Goal: Check status: Check status

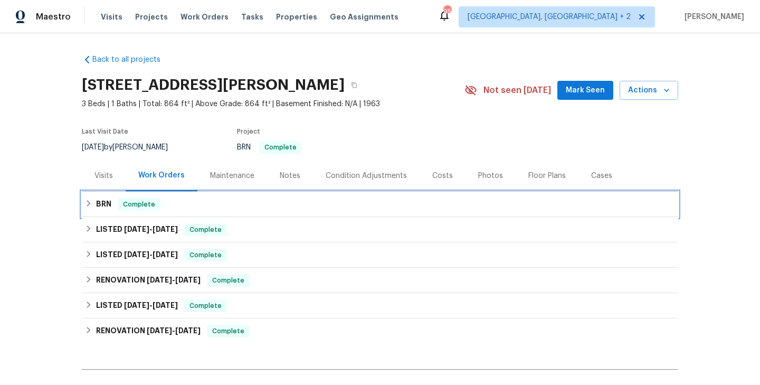
click at [185, 211] on div "BRN Complete" at bounding box center [380, 204] width 596 height 25
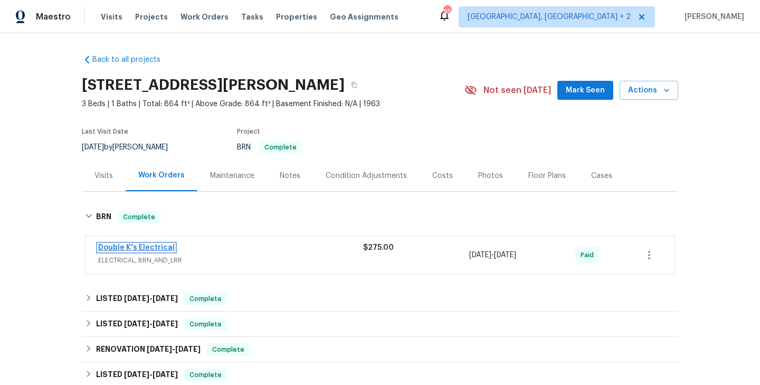
click at [148, 247] on link "Double K's Electrical" at bounding box center [136, 247] width 77 height 7
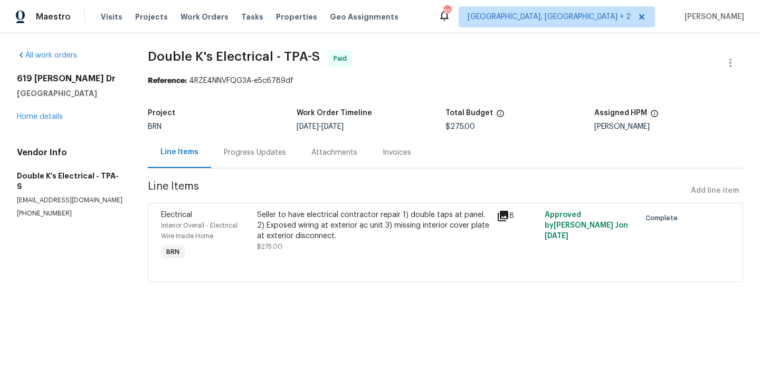
click at [260, 224] on div "Seller to have electrical contractor repair 1) double taps at panel. 2) Exposed…" at bounding box center [373, 225] width 233 height 32
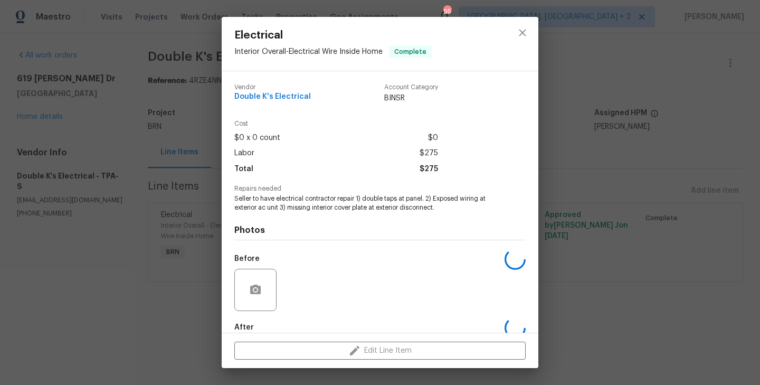
scroll to position [58, 0]
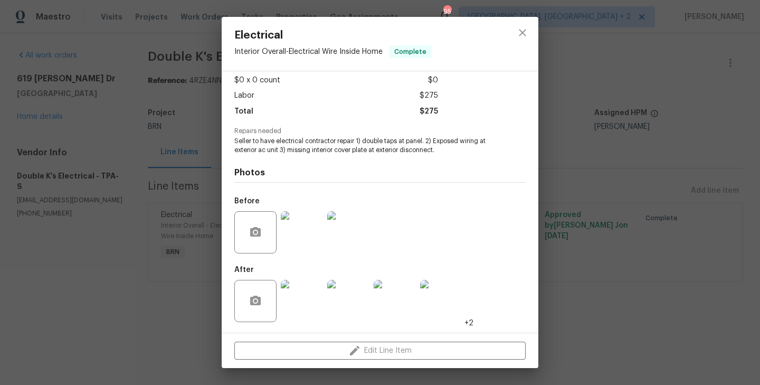
click at [297, 222] on img at bounding box center [302, 232] width 42 height 42
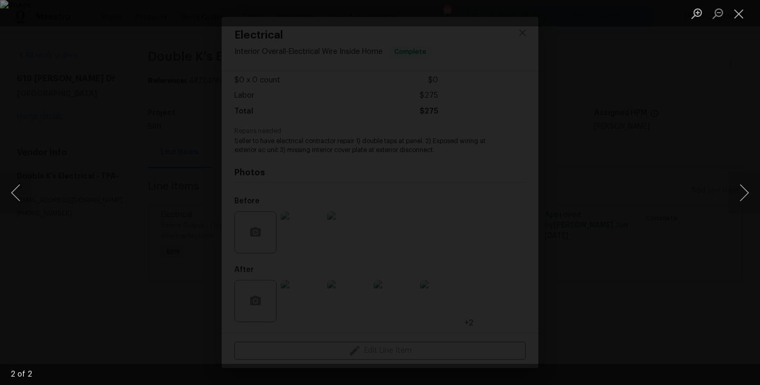
click at [186, 322] on div "Lightbox" at bounding box center [380, 192] width 760 height 385
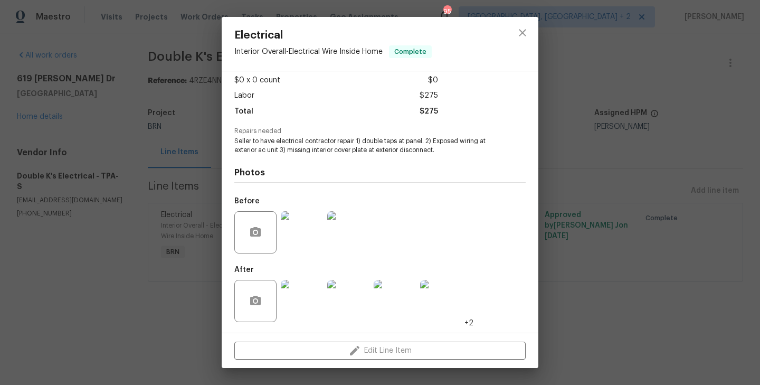
click at [301, 299] on img at bounding box center [302, 301] width 42 height 42
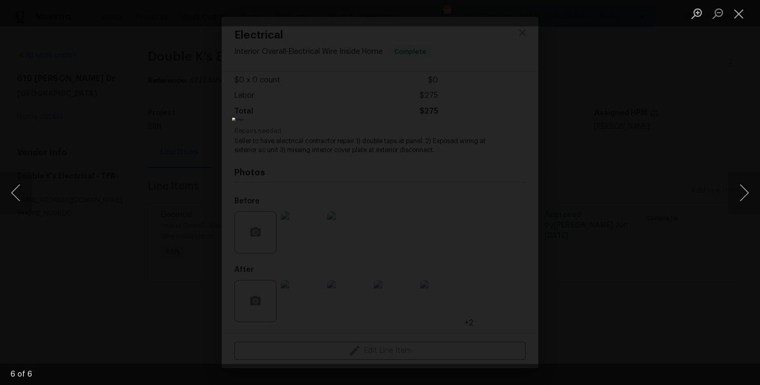
click at [184, 226] on div "Lightbox" at bounding box center [380, 192] width 760 height 385
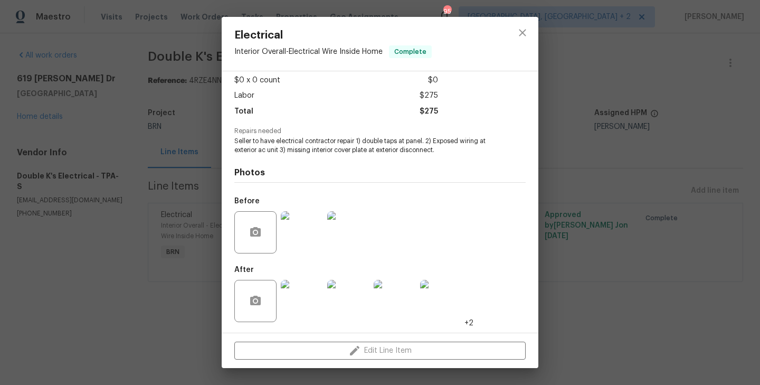
click at [159, 178] on div "Electrical Interior Overall - Electrical Wire Inside Home Complete Vendor Doubl…" at bounding box center [380, 192] width 760 height 385
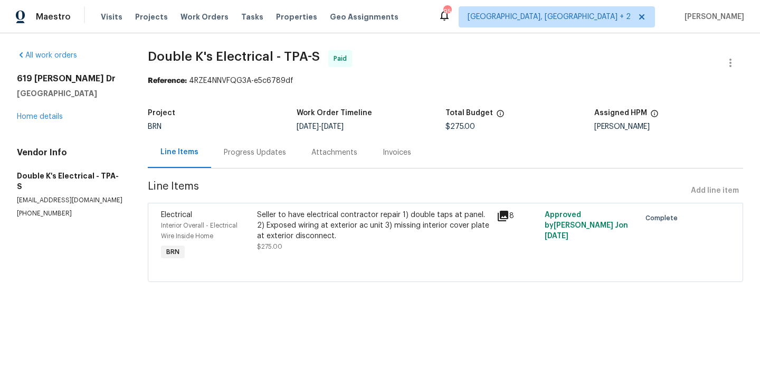
click at [249, 149] on div "Progress Updates" at bounding box center [255, 152] width 62 height 11
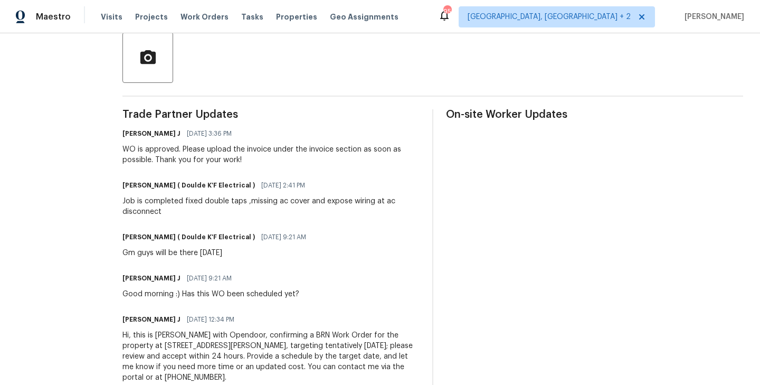
scroll to position [222, 0]
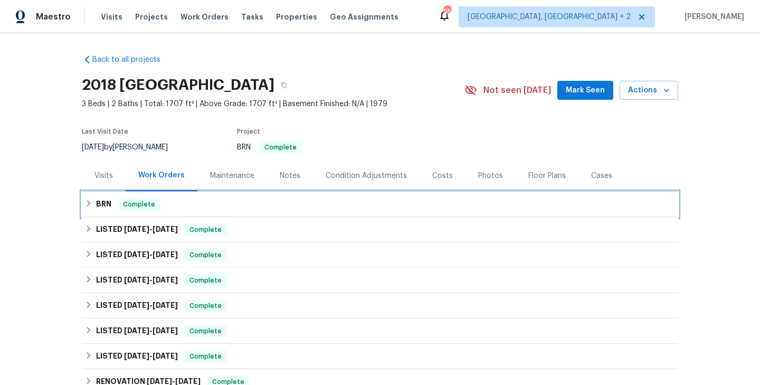
click at [153, 199] on span "Complete" at bounding box center [139, 204] width 41 height 11
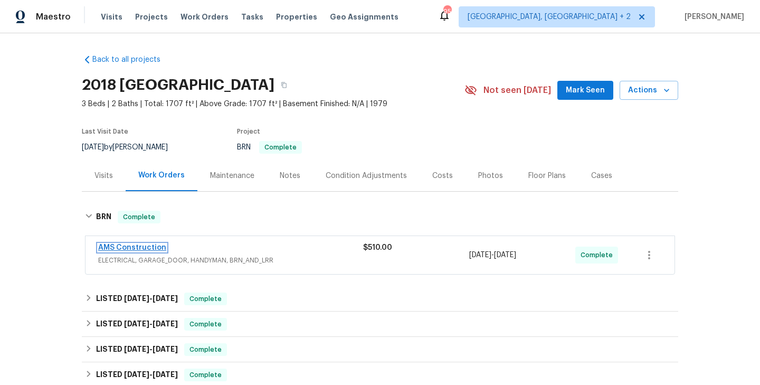
click at [144, 244] on link "AMS Construction" at bounding box center [132, 247] width 68 height 7
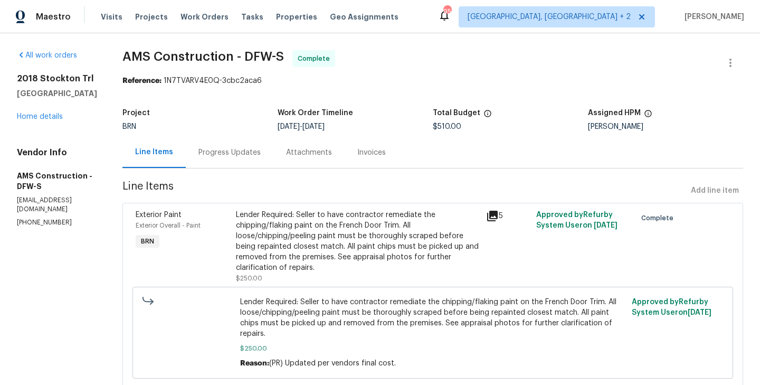
click at [236, 241] on div "Lender Required: Seller to have contractor remediate the chipping/flaking paint…" at bounding box center [358, 240] width 244 height 63
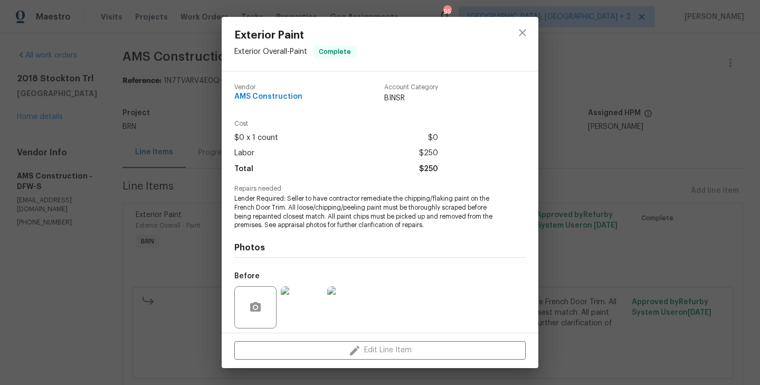
scroll to position [75, 0]
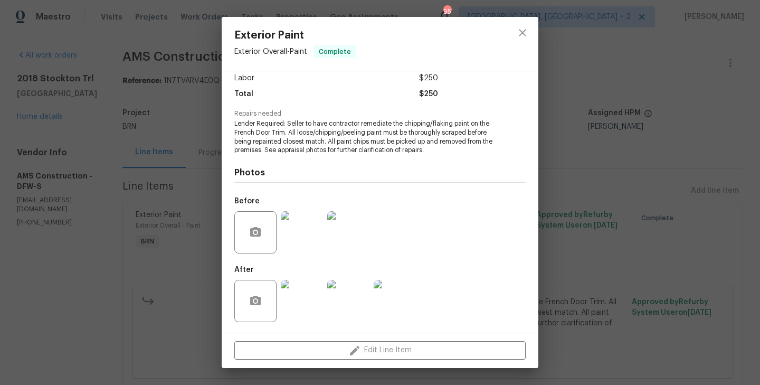
click at [209, 253] on div "Exterior Paint Exterior Overall - Paint Complete Vendor AMS Construction Accoun…" at bounding box center [380, 192] width 760 height 385
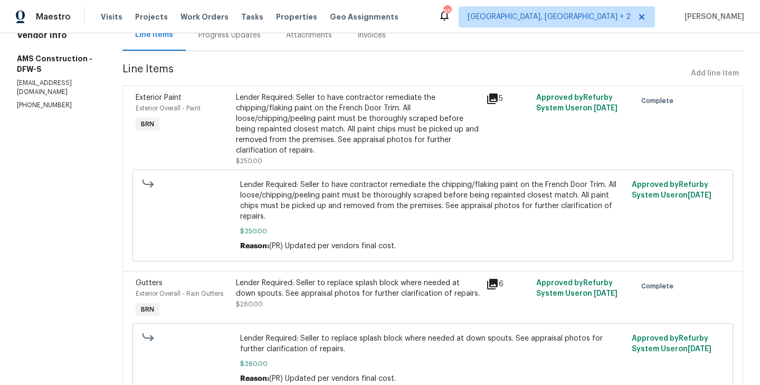
scroll to position [156, 0]
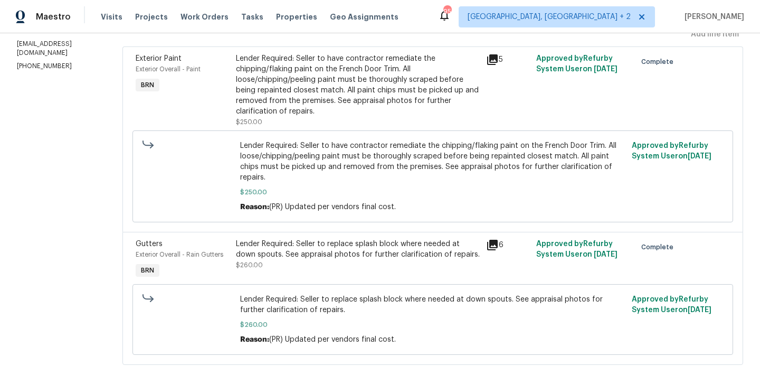
click at [236, 238] on div "Lender Required: Seller to replace splash block where needed at down spouts. Se…" at bounding box center [358, 248] width 244 height 21
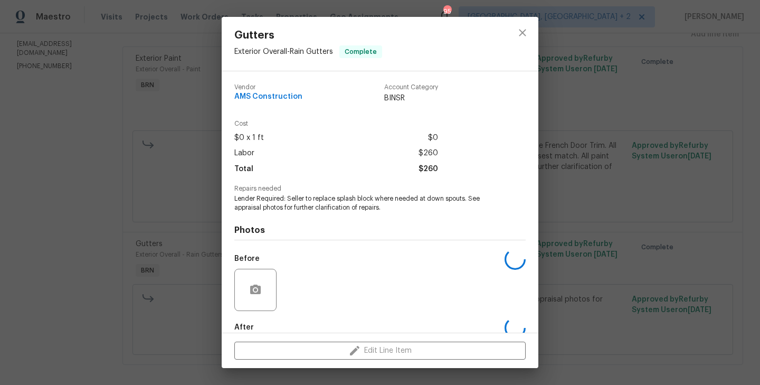
scroll to position [58, 0]
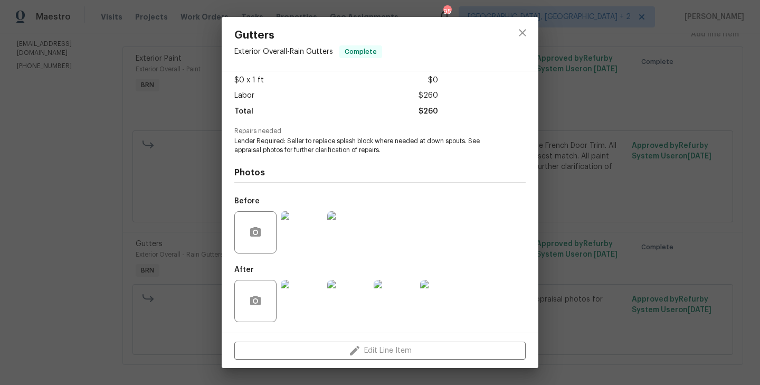
click at [300, 225] on img at bounding box center [302, 232] width 42 height 42
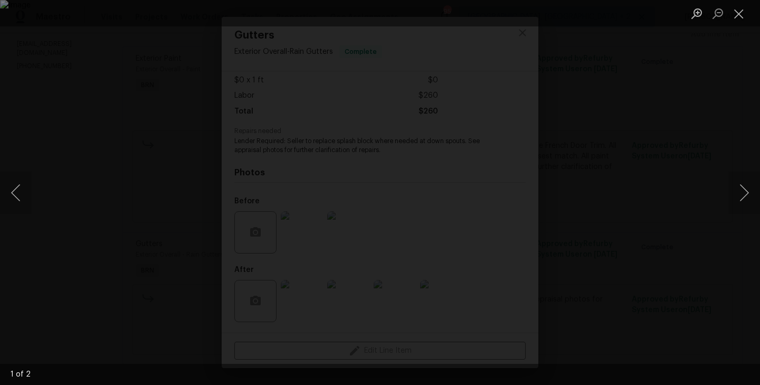
click at [62, 146] on div "Lightbox" at bounding box center [380, 192] width 760 height 385
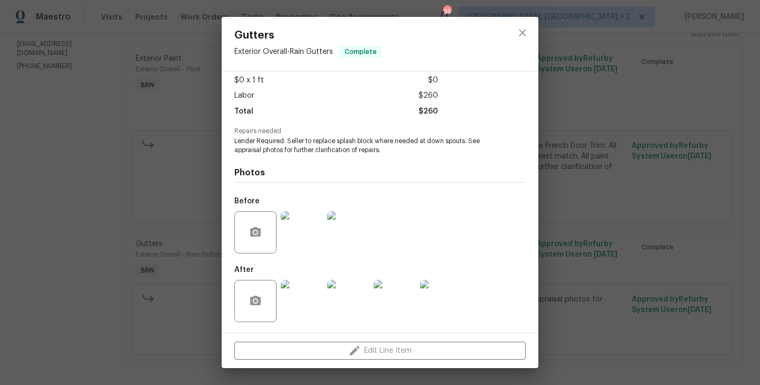
click at [160, 127] on div "Gutters Exterior Overall - Rain Gutters Complete Vendor AMS Construction Accoun…" at bounding box center [380, 192] width 760 height 385
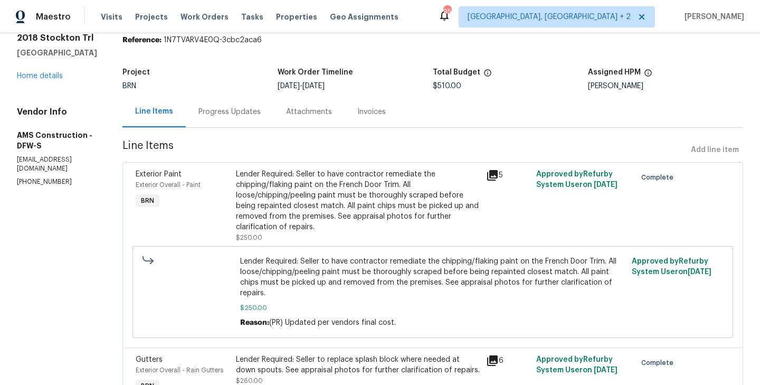
click at [228, 119] on div "Progress Updates" at bounding box center [230, 111] width 88 height 31
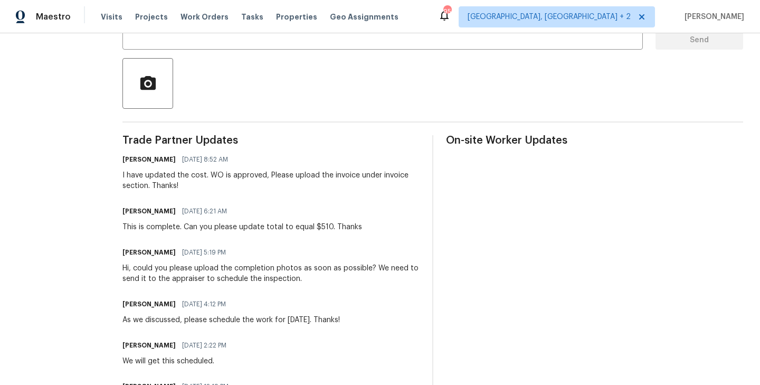
scroll to position [245, 0]
